Goal: Task Accomplishment & Management: Complete application form

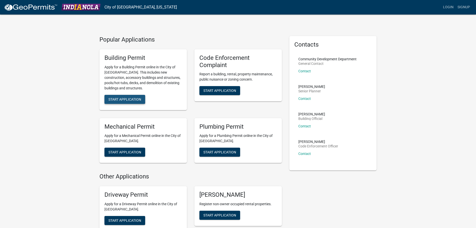
click at [115, 103] on button "Start Application" at bounding box center [125, 99] width 41 height 9
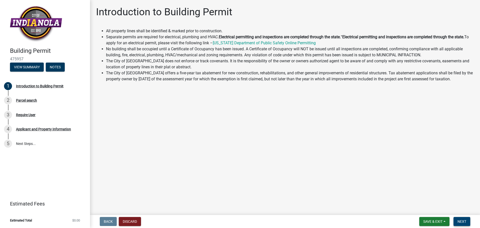
click at [465, 219] on button "Next" at bounding box center [462, 221] width 17 height 9
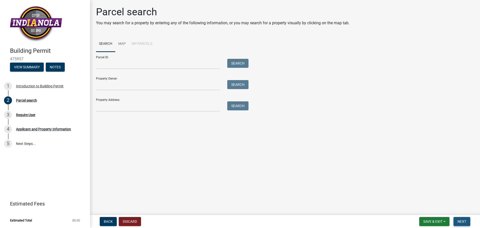
click at [468, 222] on button "Next" at bounding box center [462, 221] width 17 height 9
click at [465, 222] on span "Next" at bounding box center [462, 221] width 9 height 4
click at [457, 223] on button "Next" at bounding box center [462, 221] width 17 height 9
click at [25, 101] on div "Parcel search" at bounding box center [26, 101] width 21 height 4
click at [123, 64] on input "Parcel ID:" at bounding box center [158, 64] width 124 height 10
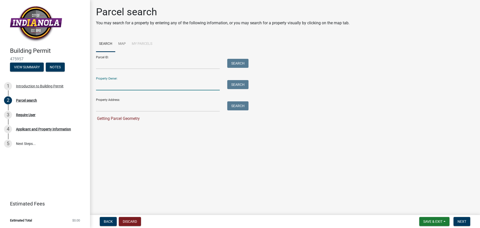
click at [133, 86] on input "Property Owner:" at bounding box center [158, 85] width 124 height 10
click at [128, 104] on input "Property Address:" at bounding box center [158, 106] width 124 height 10
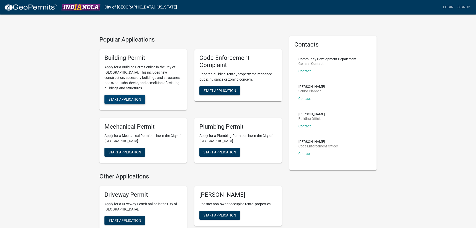
click at [136, 99] on span "Start Application" at bounding box center [125, 99] width 33 height 4
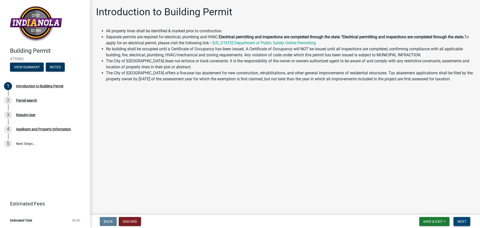
click at [460, 217] on button "Next" at bounding box center [462, 221] width 17 height 9
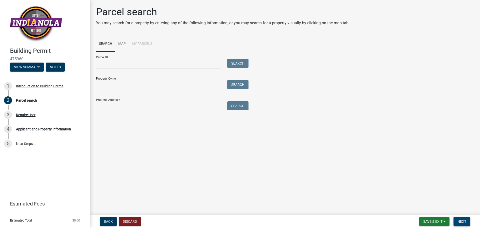
click at [454, 222] on form "Save & Exit Save Save & Exit Next" at bounding box center [444, 221] width 55 height 9
click at [460, 221] on span "Next" at bounding box center [462, 221] width 9 height 4
click at [458, 221] on span "Next" at bounding box center [462, 221] width 9 height 4
drag, startPoint x: 168, startPoint y: 114, endPoint x: 169, endPoint y: 106, distance: 7.8
click at [168, 112] on form "Parcel ID: Search Property Owner: Search Property Address: Search Getting Parce…" at bounding box center [171, 87] width 150 height 70
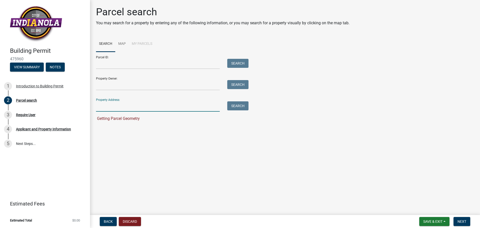
click at [169, 106] on input "Property Address:" at bounding box center [158, 106] width 124 height 10
click at [166, 82] on input "Property Owner:" at bounding box center [158, 85] width 124 height 10
click at [161, 67] on input "Parcel ID:" at bounding box center [158, 64] width 124 height 10
drag, startPoint x: 159, startPoint y: 90, endPoint x: 161, endPoint y: 97, distance: 6.9
click at [162, 90] on form "Parcel ID: Search Property Owner: Search Property Address: Search Getting Parce…" at bounding box center [171, 87] width 150 height 70
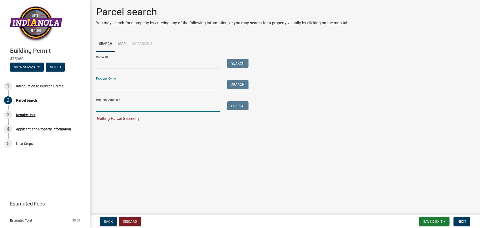
click at [157, 104] on input "Property Address:" at bounding box center [158, 106] width 124 height 10
click at [60, 128] on div "Applicant and Property Information" at bounding box center [43, 129] width 55 height 4
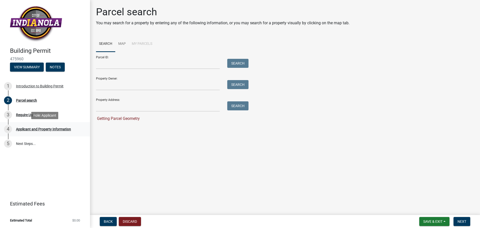
click at [56, 128] on div "Applicant and Property Information" at bounding box center [43, 129] width 55 height 4
click at [52, 127] on div "4 Applicant and Property Information" at bounding box center [43, 129] width 78 height 8
click at [21, 114] on div "Require User" at bounding box center [26, 115] width 20 height 4
click at [28, 102] on div "Parcel search" at bounding box center [26, 101] width 21 height 4
click at [29, 99] on div "Parcel search" at bounding box center [26, 101] width 21 height 4
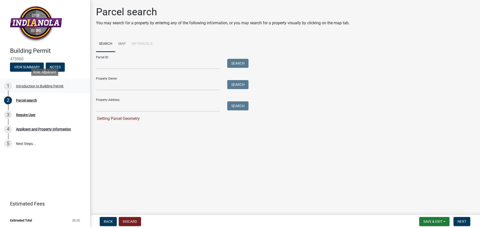
click at [54, 84] on div "Introduction to Building Permit" at bounding box center [40, 86] width 48 height 4
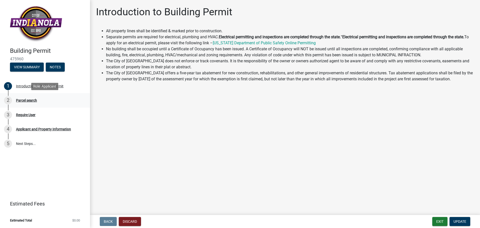
click at [32, 95] on link "2 Parcel search" at bounding box center [45, 100] width 90 height 15
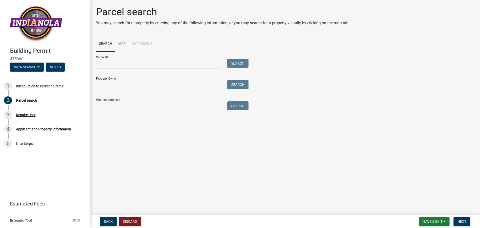
click at [123, 113] on div "Parcel search You may search for a property by entering any of the following in…" at bounding box center [285, 61] width 386 height 110
click at [123, 105] on input "Property Address:" at bounding box center [158, 106] width 124 height 10
click at [127, 90] on input "Property Owner:" at bounding box center [158, 85] width 124 height 10
click at [128, 66] on input "Parcel ID:" at bounding box center [158, 64] width 124 height 10
click at [121, 46] on link "Map" at bounding box center [122, 44] width 14 height 16
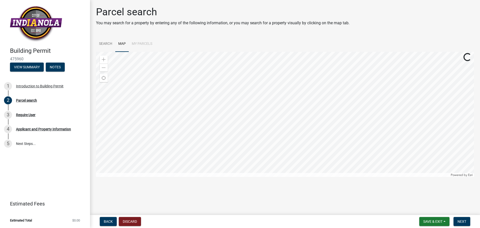
click at [145, 44] on li "My Parcels" at bounding box center [142, 44] width 27 height 16
click at [141, 44] on li "My Parcels" at bounding box center [142, 44] width 27 height 16
click at [138, 44] on li "My Parcels" at bounding box center [142, 44] width 27 height 16
click at [429, 217] on button "Save & Exit" at bounding box center [434, 221] width 30 height 9
click at [468, 218] on button "Next" at bounding box center [462, 221] width 17 height 9
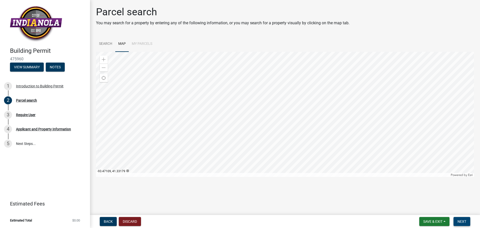
click at [464, 223] on span "Next" at bounding box center [462, 221] width 9 height 4
click at [105, 41] on link "Search" at bounding box center [105, 44] width 19 height 16
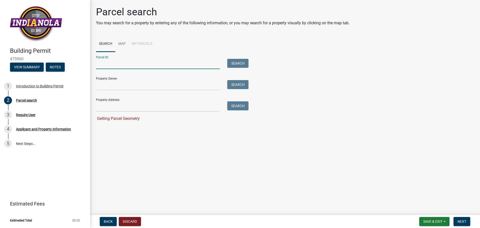
click at [108, 63] on input "Parcel ID:" at bounding box center [158, 64] width 124 height 10
click at [113, 86] on input "Property Owner:" at bounding box center [158, 85] width 124 height 10
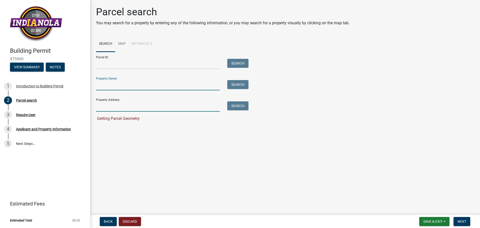
click at [125, 108] on input "Property Address:" at bounding box center [158, 106] width 124 height 10
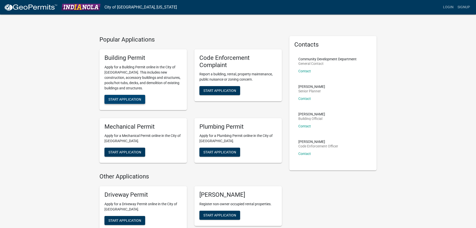
click at [131, 102] on button "Start Application" at bounding box center [125, 99] width 41 height 9
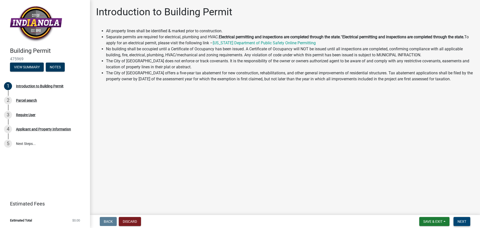
click at [456, 219] on button "Next" at bounding box center [462, 221] width 17 height 9
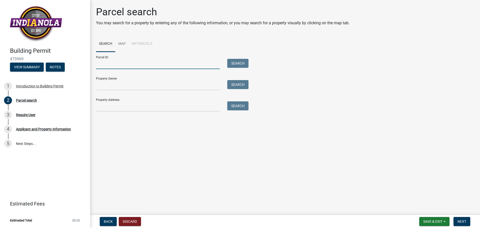
click at [106, 64] on input "Parcel ID:" at bounding box center [158, 64] width 124 height 10
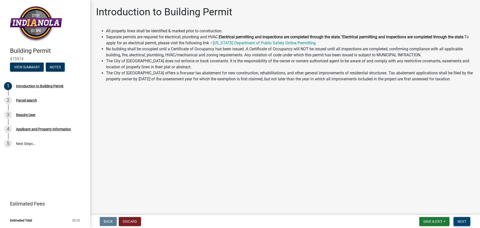
click at [459, 224] on button "Next" at bounding box center [462, 221] width 17 height 9
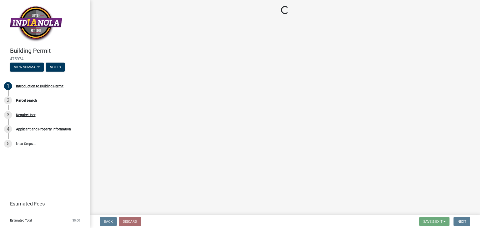
drag, startPoint x: 448, startPoint y: 194, endPoint x: 428, endPoint y: 170, distance: 30.9
drag, startPoint x: 428, startPoint y: 170, endPoint x: 415, endPoint y: 31, distance: 139.3
click at [409, 31] on main "Loading..." at bounding box center [285, 106] width 390 height 213
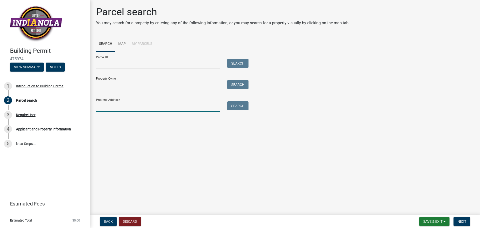
click at [129, 102] on input "Property Address:" at bounding box center [158, 106] width 124 height 10
paste input "[STREET_ADDRESS]"
click at [234, 105] on button "Search" at bounding box center [237, 105] width 21 height 9
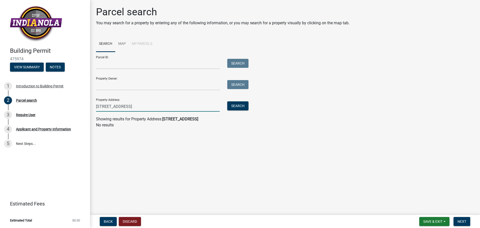
click at [186, 108] on input "[STREET_ADDRESS]" at bounding box center [158, 106] width 124 height 10
click at [232, 107] on button "Search" at bounding box center [237, 105] width 21 height 9
click at [195, 106] on input "[STREET_ADDRESS]," at bounding box center [158, 106] width 124 height 10
type input "[STREET_ADDRESS]"
click at [231, 106] on button "Search" at bounding box center [237, 105] width 21 height 9
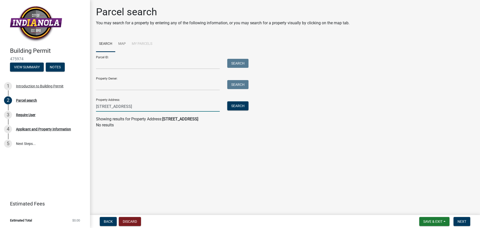
click at [194, 106] on input "[STREET_ADDRESS]" at bounding box center [158, 106] width 124 height 10
click at [234, 108] on button "Search" at bounding box center [237, 105] width 21 height 9
click at [200, 109] on input "[STREET_ADDRESS]" at bounding box center [158, 106] width 124 height 10
click at [234, 106] on button "Search" at bounding box center [237, 105] width 21 height 9
click at [175, 107] on input "11252 E 420 North" at bounding box center [158, 106] width 124 height 10
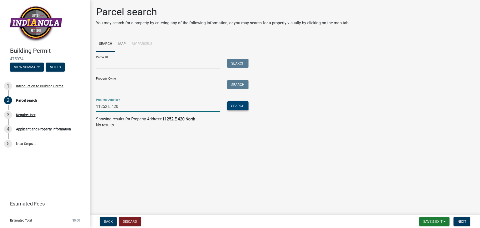
click at [231, 106] on button "Search" at bounding box center [237, 105] width 21 height 9
click at [111, 107] on input "11252 E 420" at bounding box center [158, 106] width 124 height 10
click at [141, 105] on input "11252 420" at bounding box center [158, 106] width 124 height 10
type input "11252 420 north"
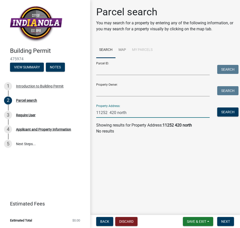
drag, startPoint x: 129, startPoint y: 111, endPoint x: 92, endPoint y: 106, distance: 37.1
click at [93, 106] on div "Parcel search You may search for a property by entering any of the following in…" at bounding box center [164, 72] width 145 height 133
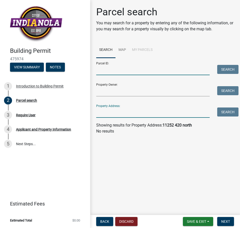
click at [128, 73] on input "Parcel ID:" at bounding box center [152, 70] width 113 height 10
paste input "[PHONE_NUMBER]"
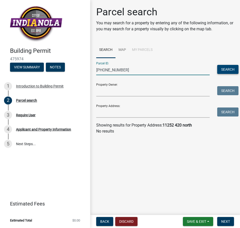
type input "[PHONE_NUMBER]"
click at [223, 71] on button "Search" at bounding box center [227, 69] width 21 height 9
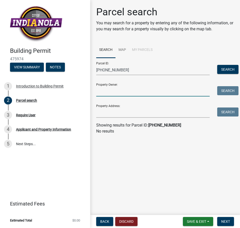
click at [148, 87] on input "Property Owner:" at bounding box center [152, 91] width 113 height 10
click at [126, 50] on link "Map" at bounding box center [122, 50] width 14 height 16
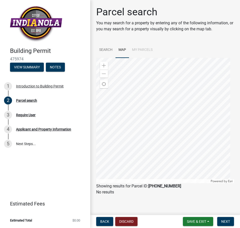
click at [141, 50] on li "My Parcels" at bounding box center [142, 50] width 27 height 16
click at [158, 115] on div at bounding box center [165, 120] width 138 height 125
click at [151, 121] on div at bounding box center [165, 120] width 138 height 125
click at [163, 129] on div at bounding box center [165, 120] width 138 height 125
click at [168, 124] on div at bounding box center [165, 120] width 138 height 125
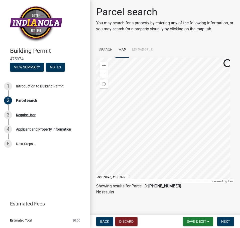
click at [167, 119] on div at bounding box center [165, 120] width 138 height 125
click at [109, 48] on link "Search" at bounding box center [105, 50] width 19 height 16
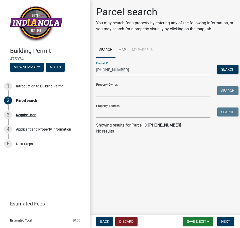
click at [124, 68] on input "[PHONE_NUMBER]" at bounding box center [152, 70] width 113 height 10
type input "32-16-300-"
click at [228, 71] on button "Search" at bounding box center [227, 69] width 21 height 9
click at [146, 74] on input "32-16-300-" at bounding box center [152, 70] width 113 height 10
click at [222, 70] on button "Search" at bounding box center [227, 69] width 21 height 9
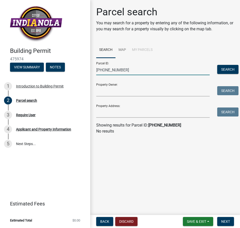
click at [158, 67] on input "[PHONE_NUMBER]" at bounding box center [152, 70] width 113 height 10
type input "3"
type input "3216300"
click at [218, 68] on button "Search" at bounding box center [227, 69] width 21 height 9
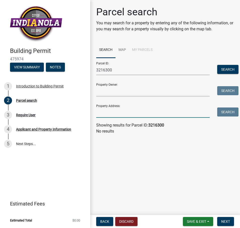
click at [129, 113] on input "Property Address:" at bounding box center [152, 112] width 113 height 10
click at [127, 96] on form "Parcel ID: 3216300 Search Property Owner: Search Property Address: Search" at bounding box center [165, 88] width 138 height 60
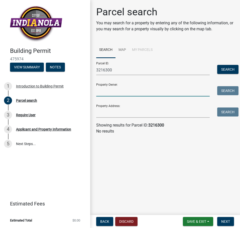
click at [127, 94] on input "Property Owner:" at bounding box center [152, 91] width 113 height 10
click at [125, 72] on input "3216300" at bounding box center [152, 70] width 113 height 10
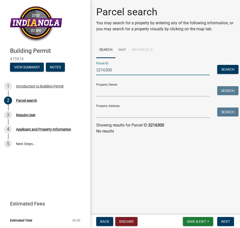
click at [125, 72] on input "3216300" at bounding box center [152, 70] width 113 height 10
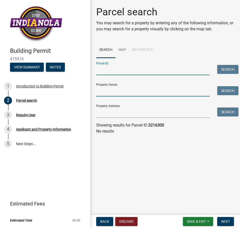
click at [119, 88] on input "Property Owner:" at bounding box center [152, 91] width 113 height 10
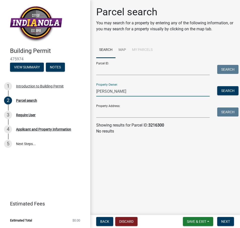
type input "[PERSON_NAME]"
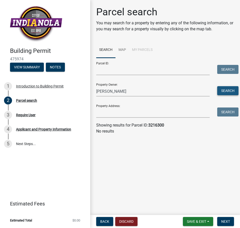
click at [221, 93] on button "Search" at bounding box center [227, 90] width 21 height 9
